Goal: Information Seeking & Learning: Find specific fact

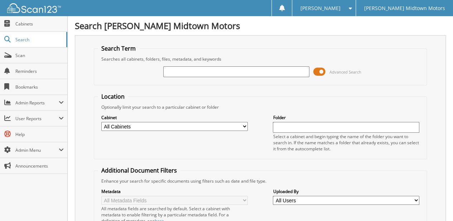
click at [211, 70] on input "text" at bounding box center [236, 71] width 147 height 11
type input "plate LNL3721"
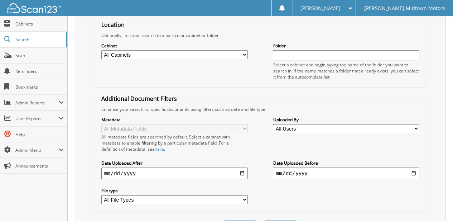
scroll to position [134, 0]
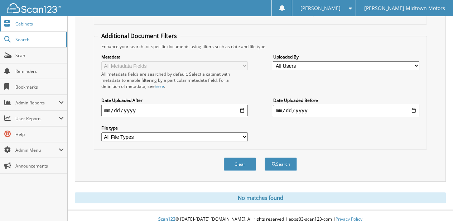
click at [31, 26] on span "Cabinets" at bounding box center [39, 24] width 48 height 6
